Goal: Task Accomplishment & Management: Manage account settings

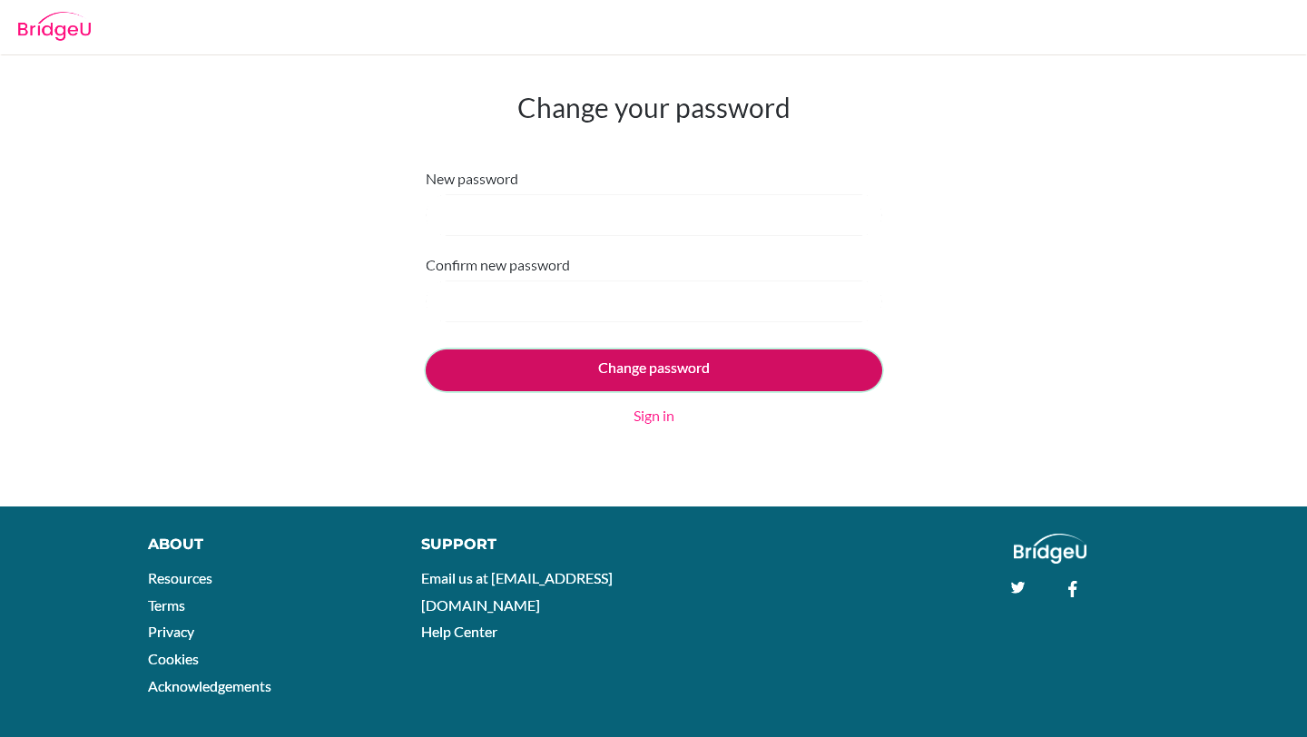
click at [696, 369] on input "Change password" at bounding box center [654, 371] width 457 height 42
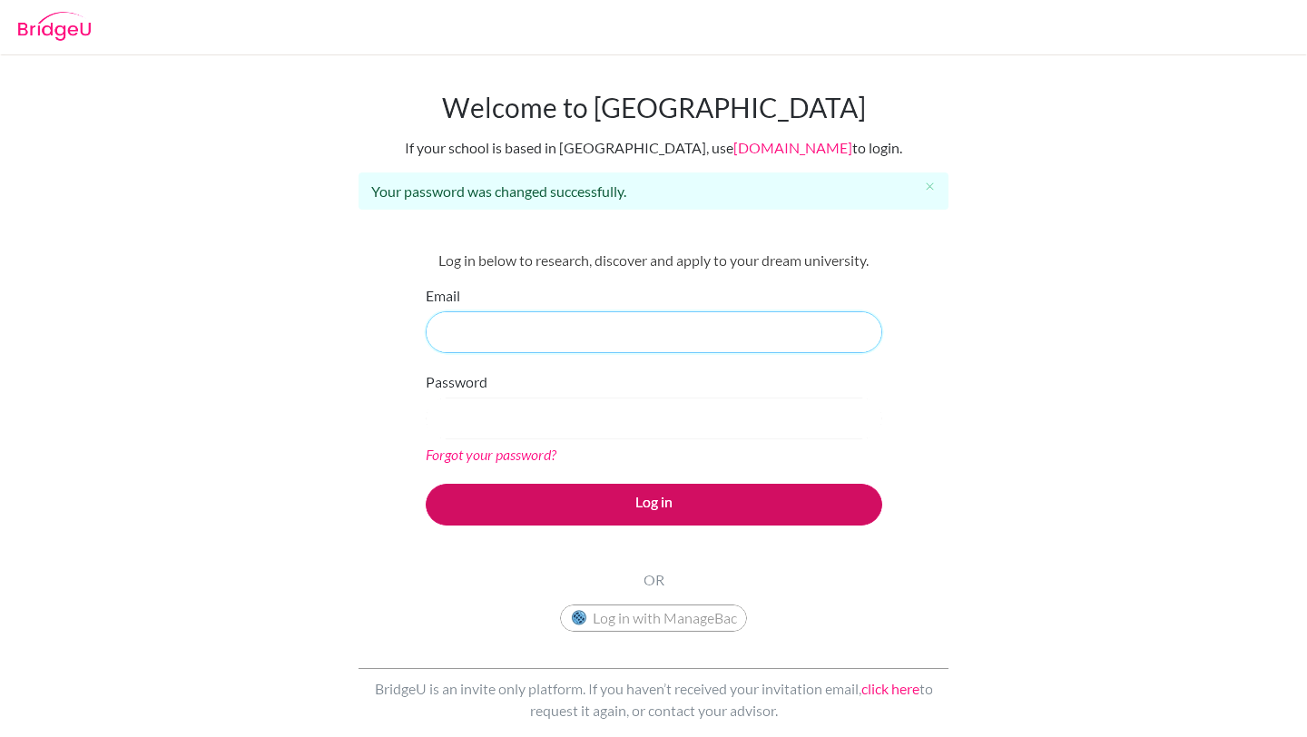
type input "[EMAIL_ADDRESS][DOMAIN_NAME]"
click at [716, 491] on button "Log in" at bounding box center [654, 505] width 457 height 42
